Goal: Task Accomplishment & Management: Use online tool/utility

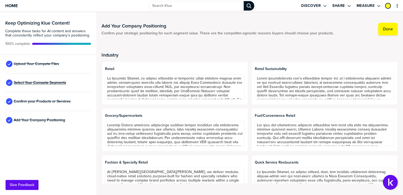
click at [46, 83] on span "Select Your Compete Segments" at bounding box center [40, 82] width 53 height 4
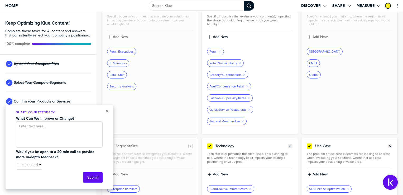
scroll to position [17, 0]
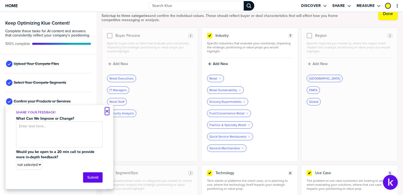
click at [107, 112] on button "×" at bounding box center [107, 111] width 4 height 6
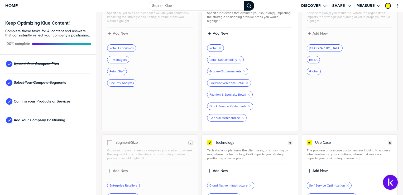
scroll to position [47, 0]
click at [44, 101] on span "Confirm your Products or Services" at bounding box center [42, 101] width 57 height 4
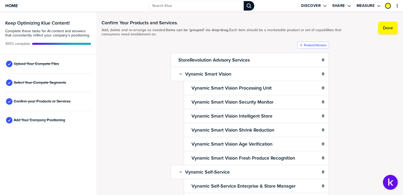
scroll to position [3, 0]
click at [144, 121] on div "Confirm Your Products and Services. Add, delete and re-arrange as needed. Items…" at bounding box center [250, 101] width 296 height 172
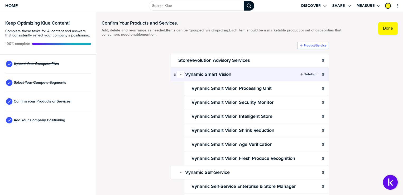
click at [179, 74] on icon "button" at bounding box center [180, 74] width 3 height 3
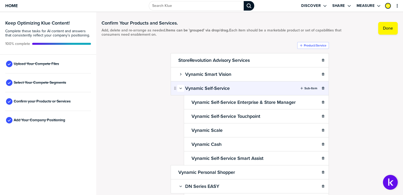
click at [179, 88] on icon "button" at bounding box center [180, 88] width 2 height 1
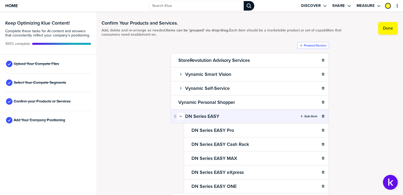
click at [179, 115] on icon "button" at bounding box center [180, 116] width 3 height 3
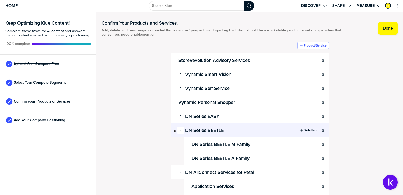
click at [179, 128] on icon "button" at bounding box center [180, 129] width 3 height 3
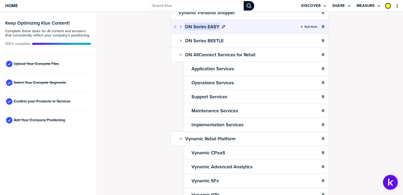
scroll to position [64, 0]
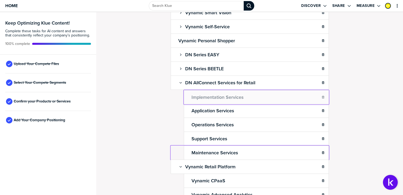
drag, startPoint x: 188, startPoint y: 96, endPoint x: 188, endPoint y: 91, distance: 4.2
click at [188, 91] on body "Home Discover Share Measure Keep Optimizing Klue Content! Complete these tasks …" at bounding box center [201, 97] width 403 height 195
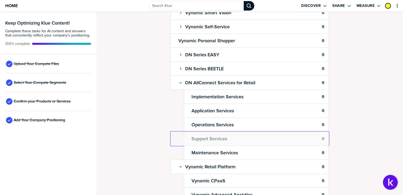
drag, startPoint x: 185, startPoint y: 138, endPoint x: 188, endPoint y: 105, distance: 33.1
click at [188, 105] on body "Home Discover Share Measure Keep Optimizing Klue Content! Complete these tasks …" at bounding box center [201, 97] width 403 height 195
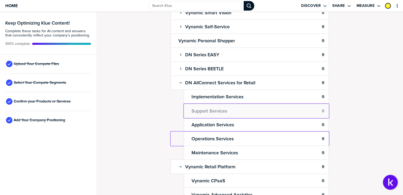
drag, startPoint x: 186, startPoint y: 137, endPoint x: 187, endPoint y: 105, distance: 32.5
click at [187, 105] on body "Home Discover Share Measure Keep Optimizing Klue Content! Complete these tasks …" at bounding box center [201, 97] width 403 height 195
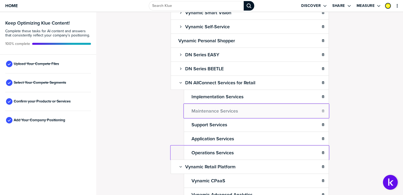
click at [188, 104] on body "Home Discover Share Measure Keep Optimizing Klue Content! Complete these tasks …" at bounding box center [201, 97] width 403 height 195
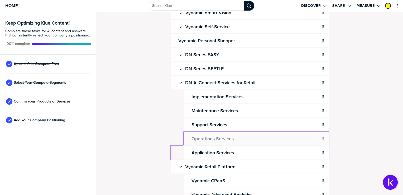
drag, startPoint x: 186, startPoint y: 151, endPoint x: 185, endPoint y: 136, distance: 14.5
click at [185, 136] on body "Home Discover Share Measure Keep Optimizing Klue Content! Complete these tasks …" at bounding box center [201, 97] width 403 height 195
click at [134, 136] on div "Confirm Your Products and Services. Add, delete and re-arrange as needed. Items…" at bounding box center [249, 103] width 307 height 183
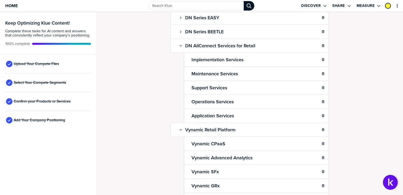
scroll to position [102, 0]
click at [56, 120] on span "Add Your Company Positioning" at bounding box center [39, 120] width 51 height 4
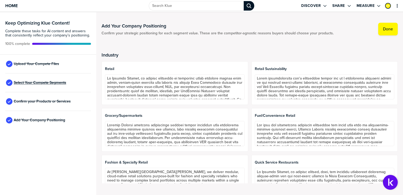
click at [55, 83] on span "Select Your Compete Segments" at bounding box center [40, 82] width 53 height 4
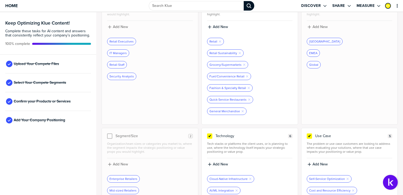
scroll to position [55, 0]
click at [51, 119] on span "Add Your Company Positioning" at bounding box center [39, 120] width 51 height 4
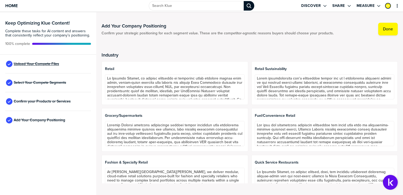
click at [48, 65] on span "Upload Your Compete Files" at bounding box center [36, 64] width 45 height 4
